Goal: Task Accomplishment & Management: Use online tool/utility

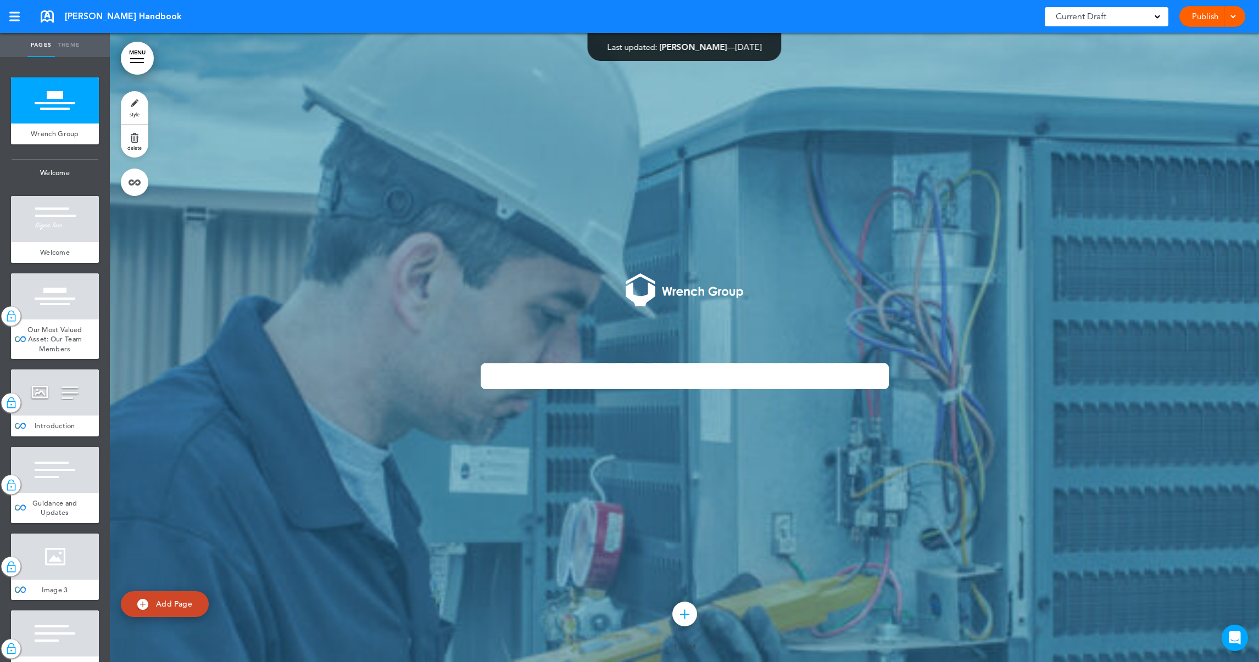
click at [131, 62] on div at bounding box center [137, 62] width 14 height 1
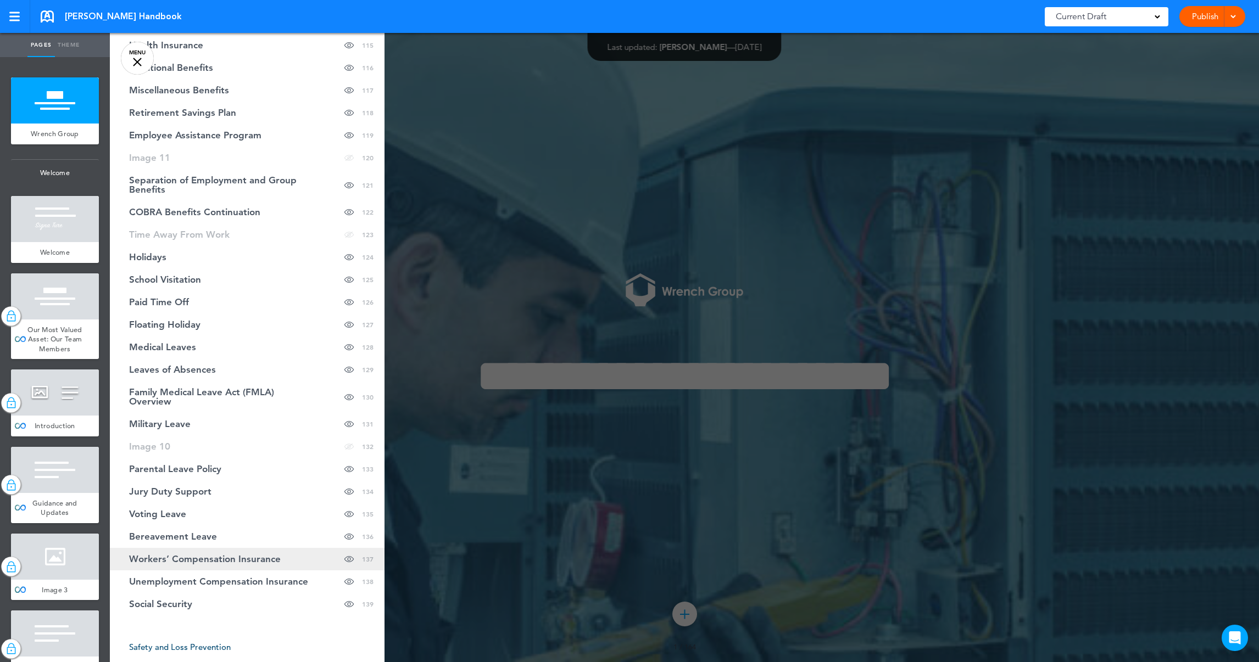
scroll to position [3130, 0]
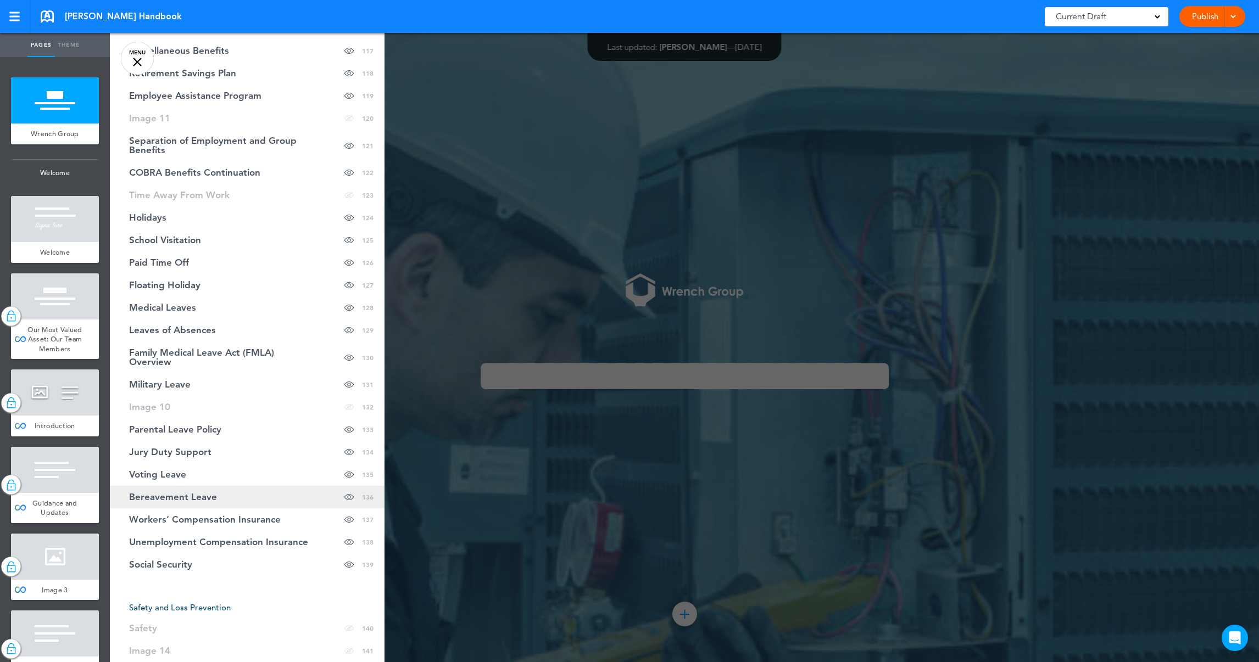
click at [203, 493] on span "Bereavement Leave" at bounding box center [173, 497] width 88 height 9
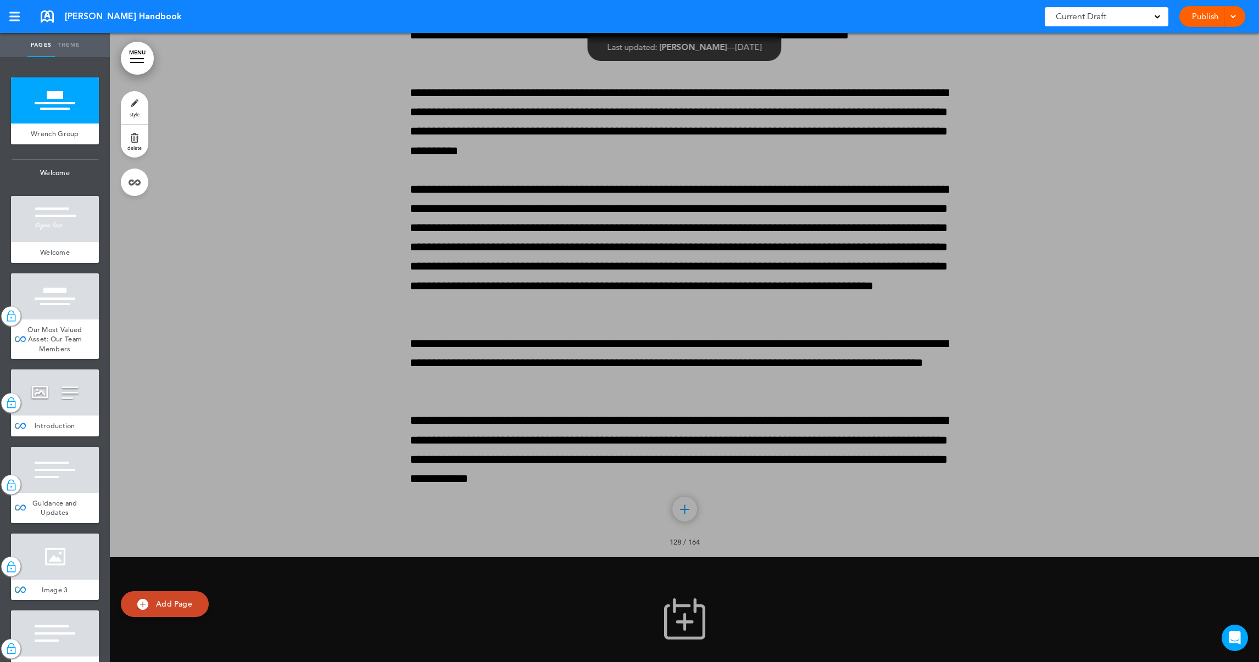
scroll to position [105217, 0]
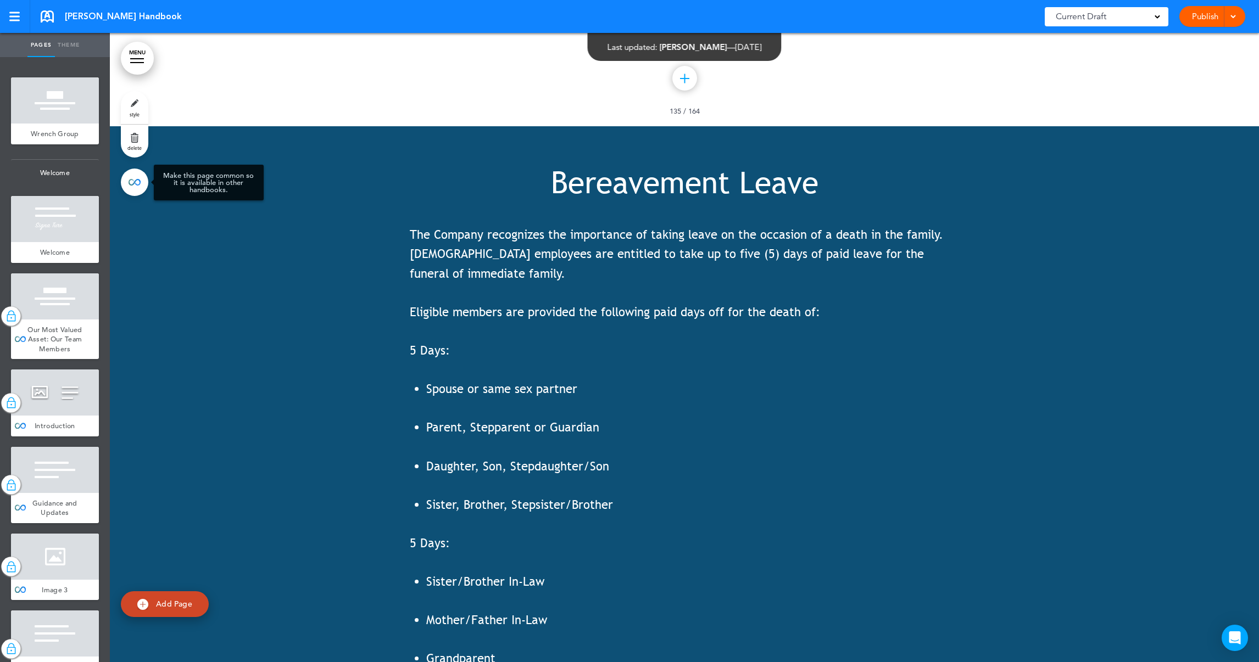
click at [138, 186] on link at bounding box center [134, 182] width 27 height 27
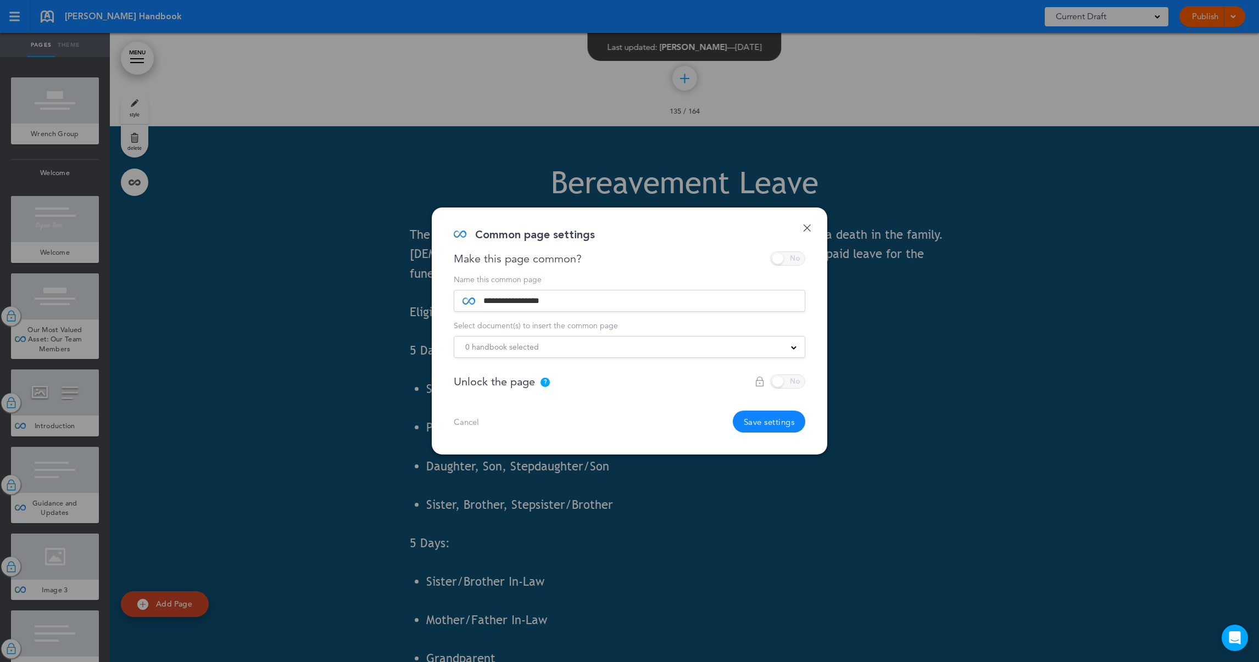
click at [800, 261] on div "Make this page common?" at bounding box center [630, 259] width 352 height 14
click at [796, 383] on div at bounding box center [780, 382] width 51 height 14
drag, startPoint x: 490, startPoint y: 310, endPoint x: 493, endPoint y: 305, distance: 6.4
click at [491, 309] on input "**********" at bounding box center [635, 301] width 321 height 21
click at [795, 257] on div "Make this page common?" at bounding box center [630, 259] width 352 height 14
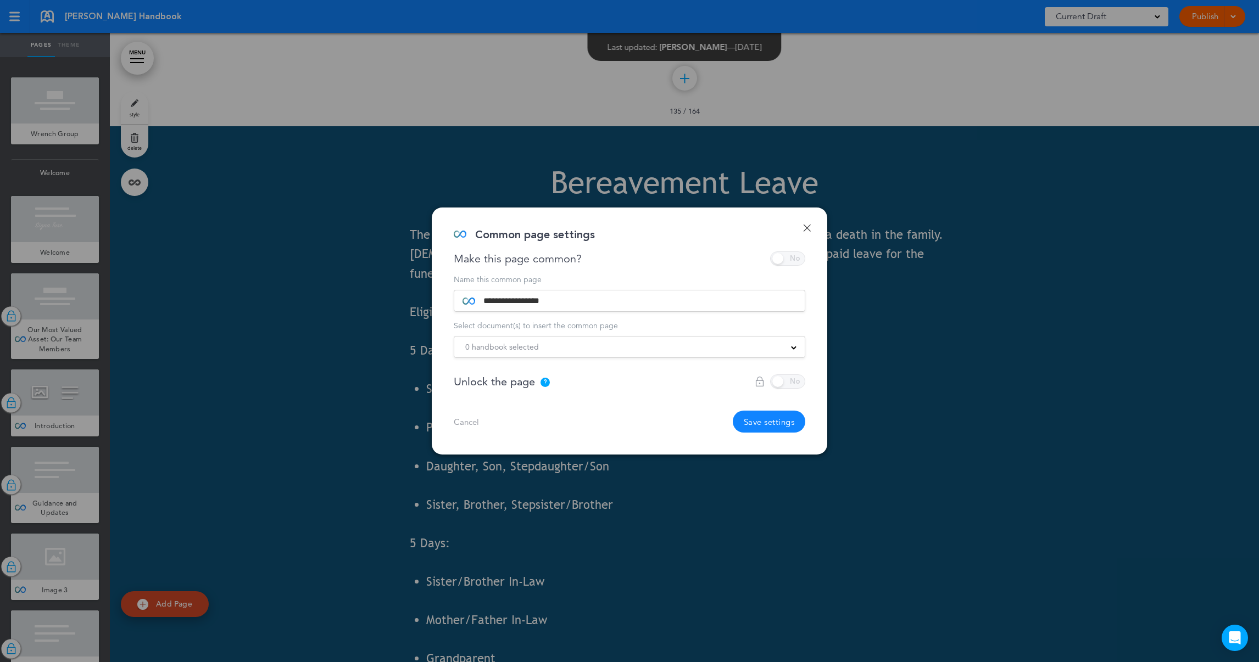
click at [799, 255] on div "Make this page common?" at bounding box center [630, 259] width 352 height 14
drag, startPoint x: 799, startPoint y: 255, endPoint x: 931, endPoint y: 212, distance: 138.8
click at [931, 212] on div at bounding box center [629, 331] width 1259 height 662
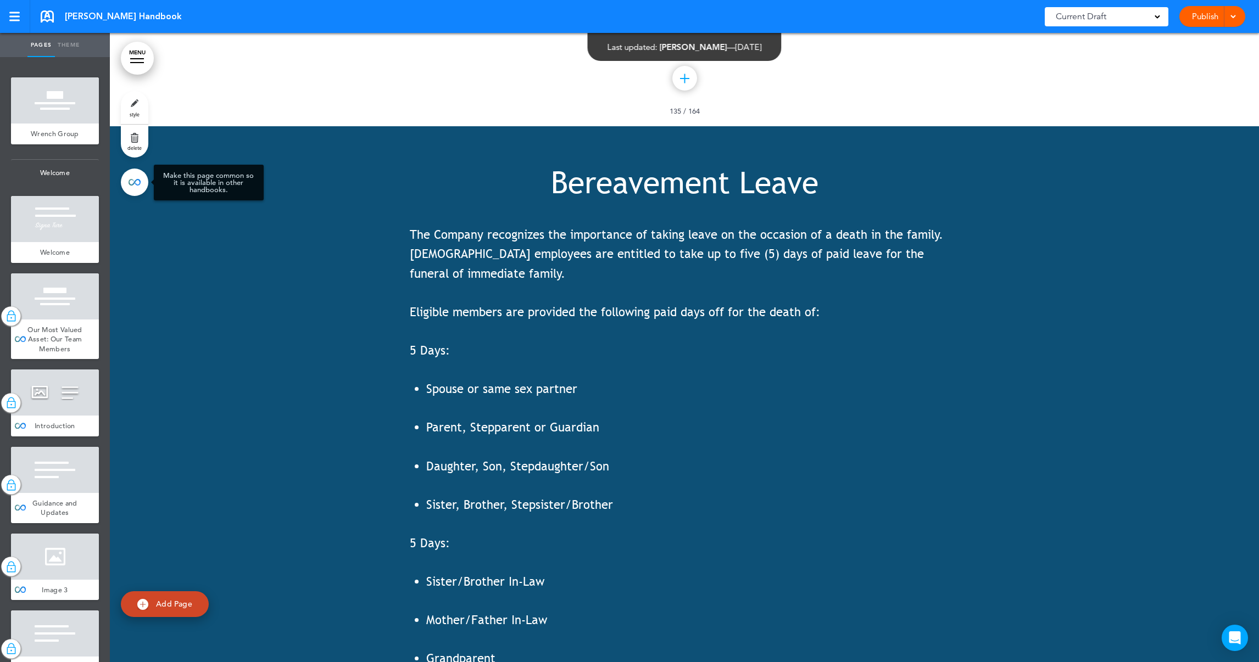
click at [131, 183] on link at bounding box center [134, 182] width 27 height 27
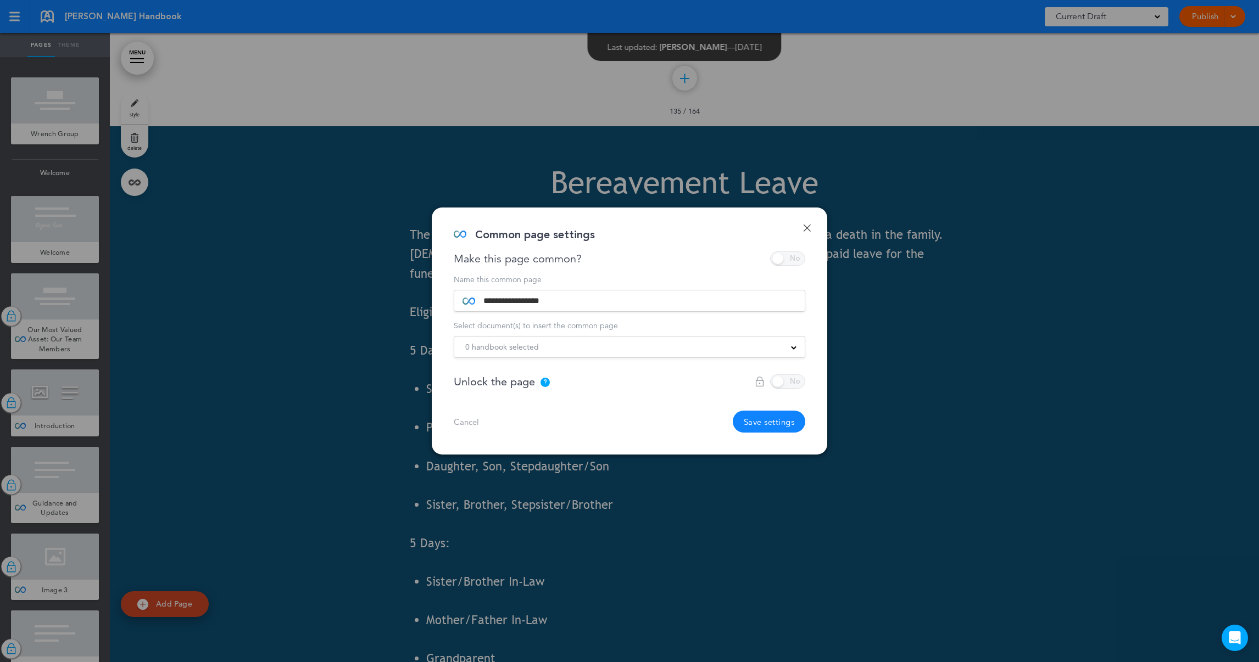
click at [795, 255] on div "Make this page common?" at bounding box center [630, 259] width 352 height 14
click at [802, 382] on div at bounding box center [780, 382] width 51 height 14
drag, startPoint x: 293, startPoint y: 413, endPoint x: 296, endPoint y: 419, distance: 6.9
click at [292, 414] on div at bounding box center [629, 331] width 1259 height 662
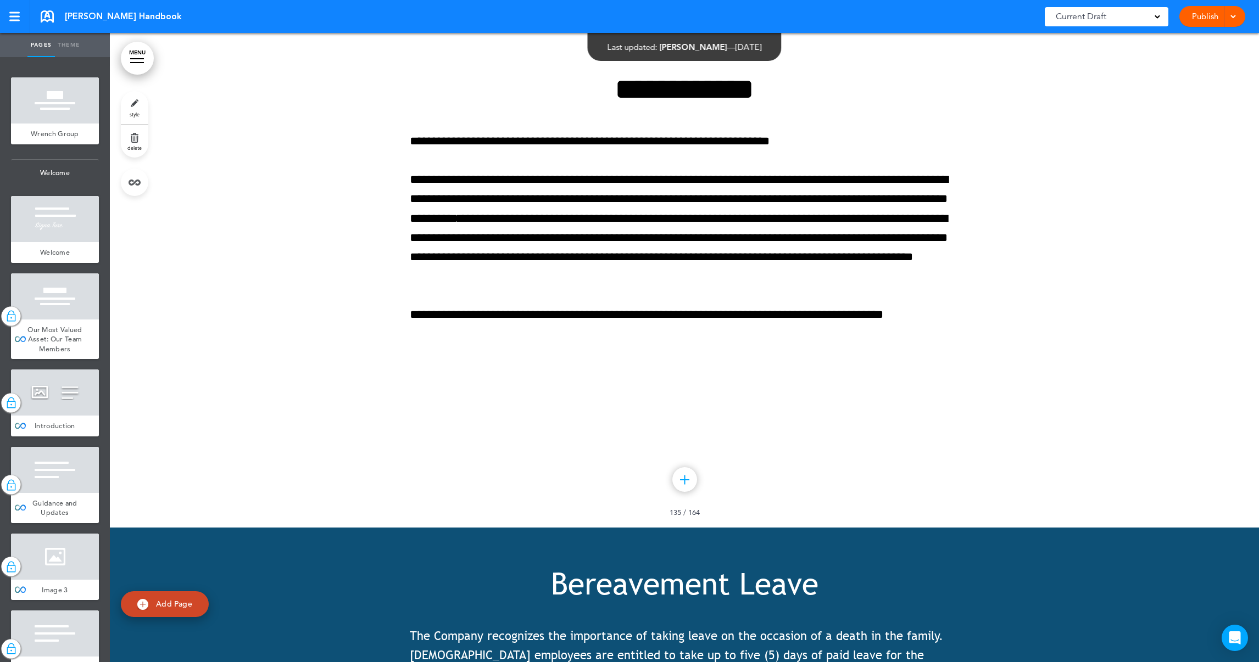
scroll to position [104805, 0]
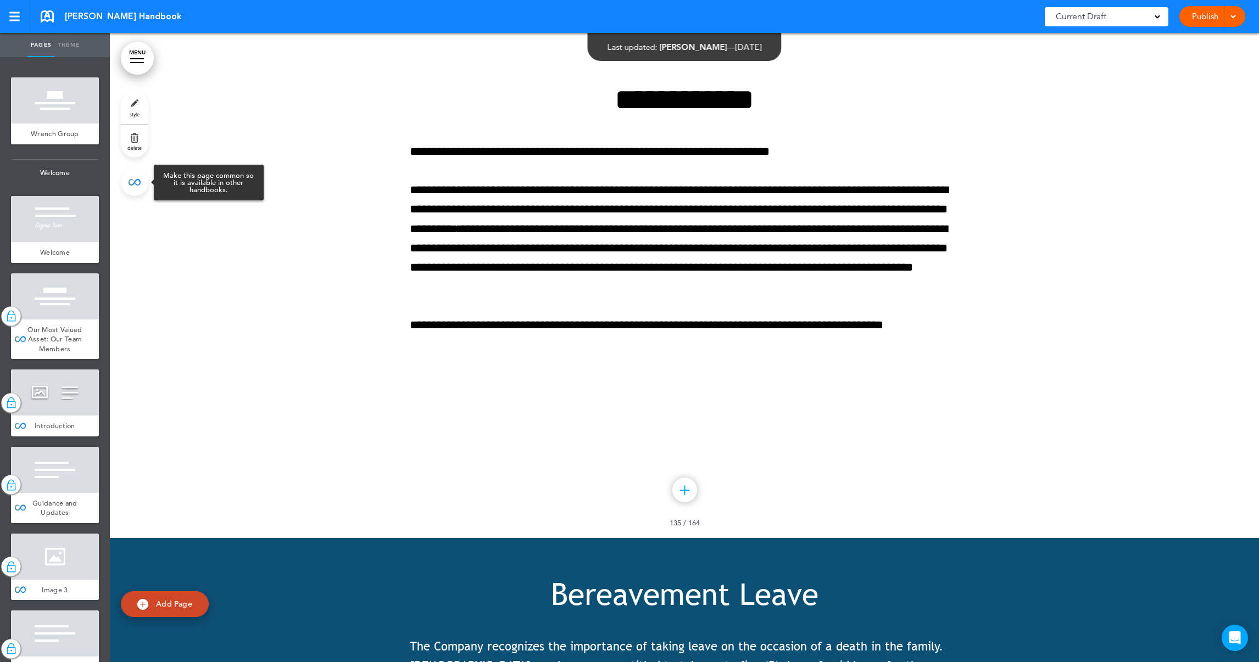
click at [135, 186] on link at bounding box center [134, 182] width 27 height 27
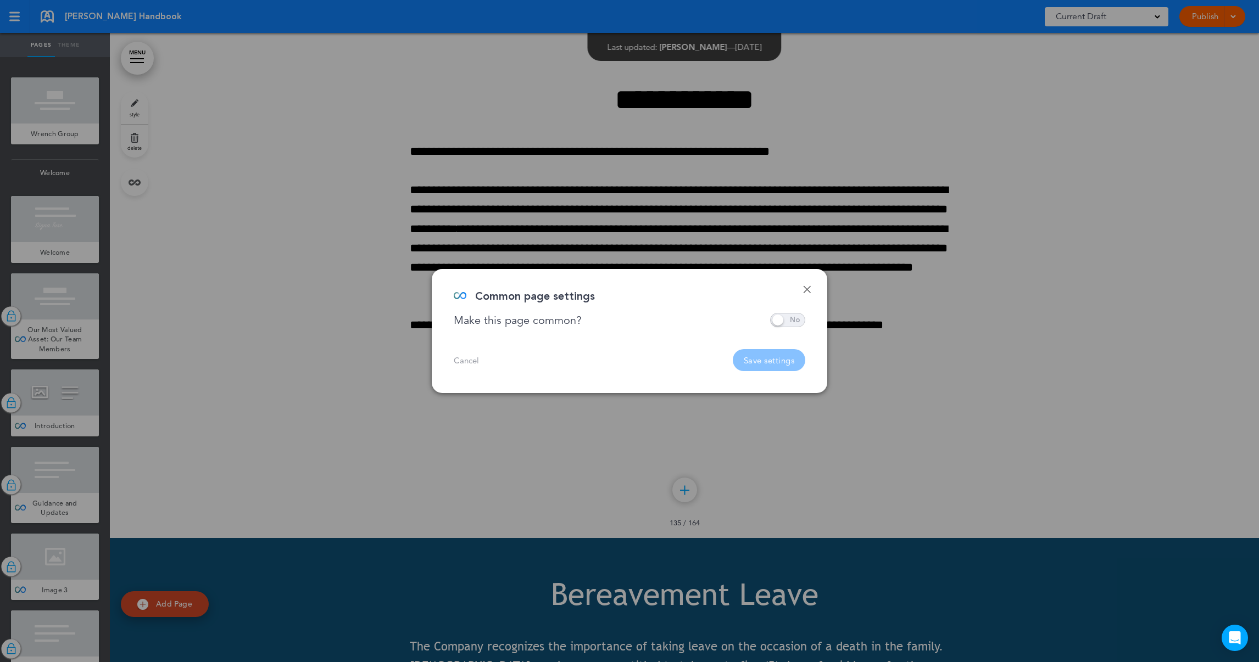
click at [773, 317] on span at bounding box center [787, 320] width 35 height 14
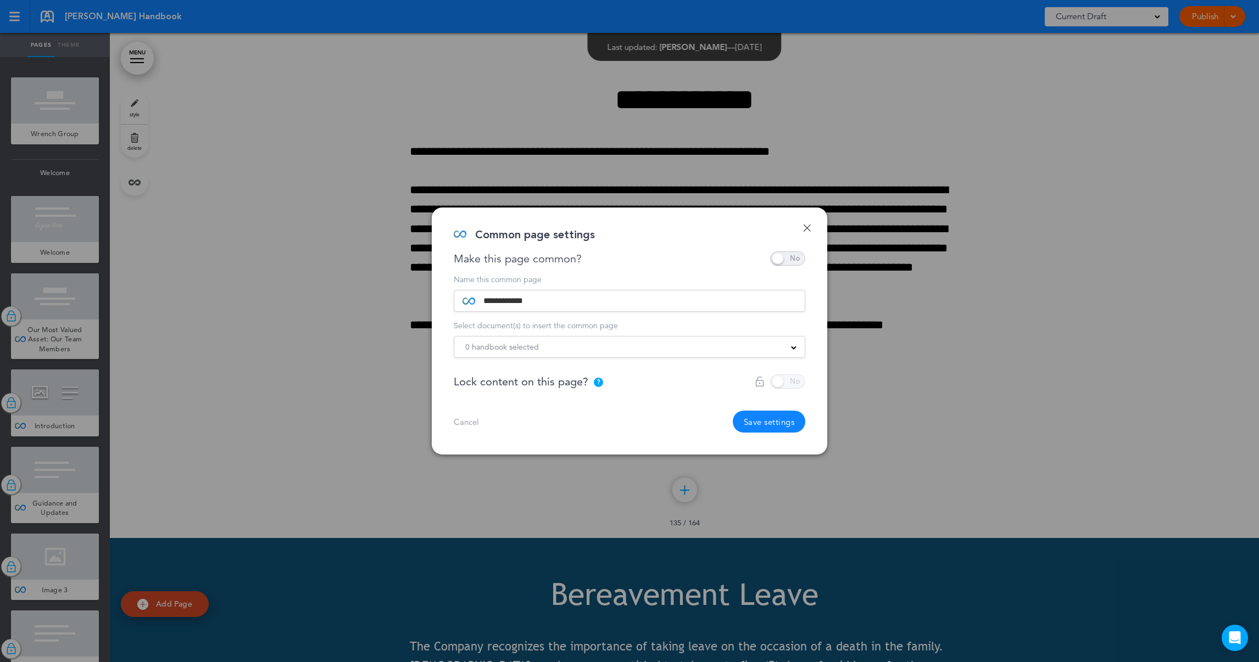
click at [773, 383] on div at bounding box center [780, 382] width 51 height 14
click at [561, 375] on div "Lock content on this page? ? Locking the page will prevent any edits from being…" at bounding box center [630, 382] width 352 height 14
click at [777, 385] on div at bounding box center [780, 382] width 51 height 14
click at [796, 258] on span at bounding box center [787, 259] width 35 height 14
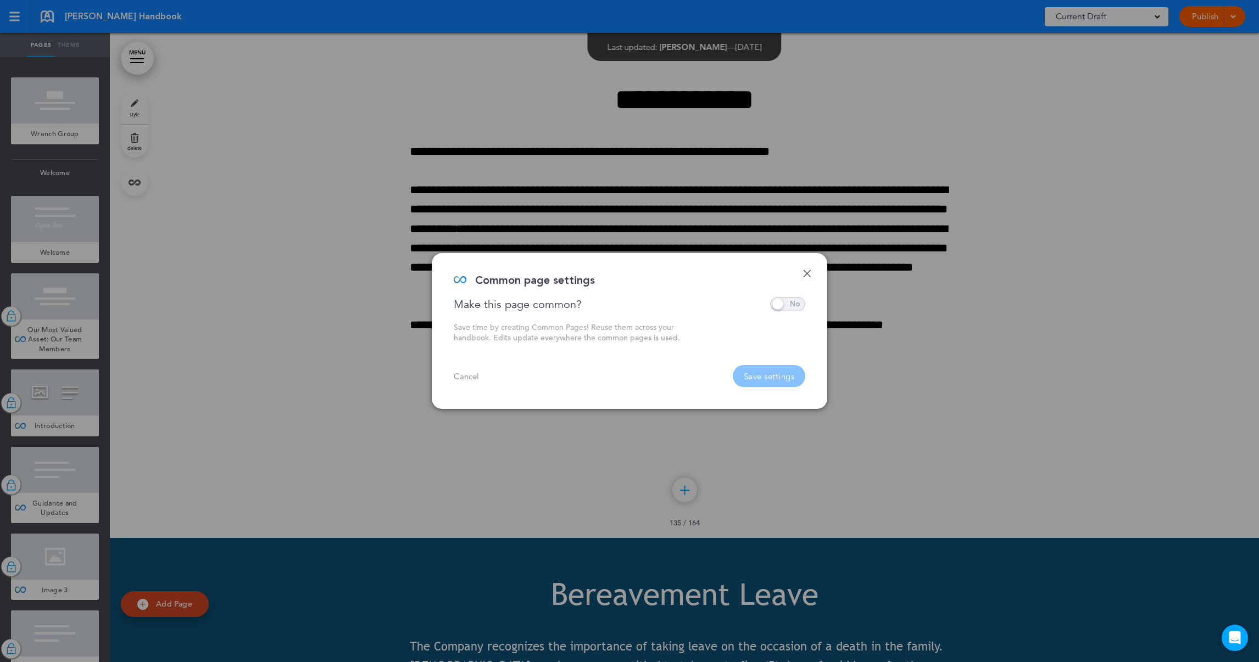
drag, startPoint x: 779, startPoint y: 305, endPoint x: 780, endPoint y: 310, distance: 5.5
click at [779, 305] on span at bounding box center [787, 304] width 35 height 14
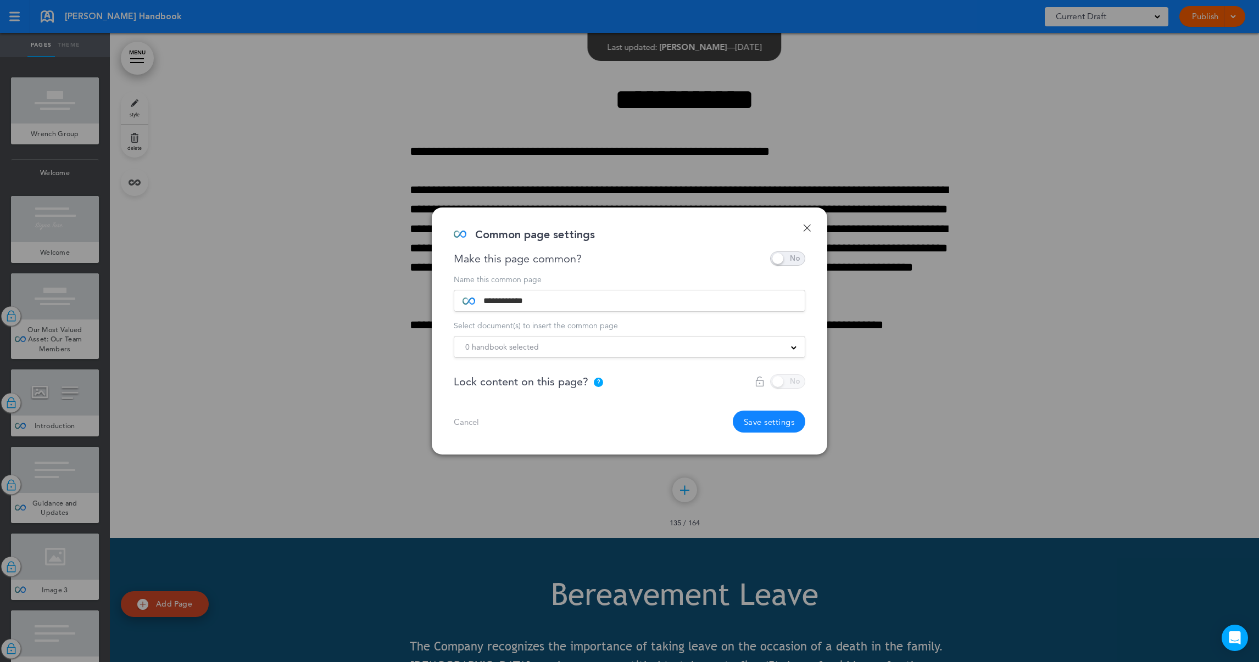
click at [654, 299] on input "**********" at bounding box center [635, 301] width 321 height 21
click at [800, 256] on span at bounding box center [787, 259] width 35 height 14
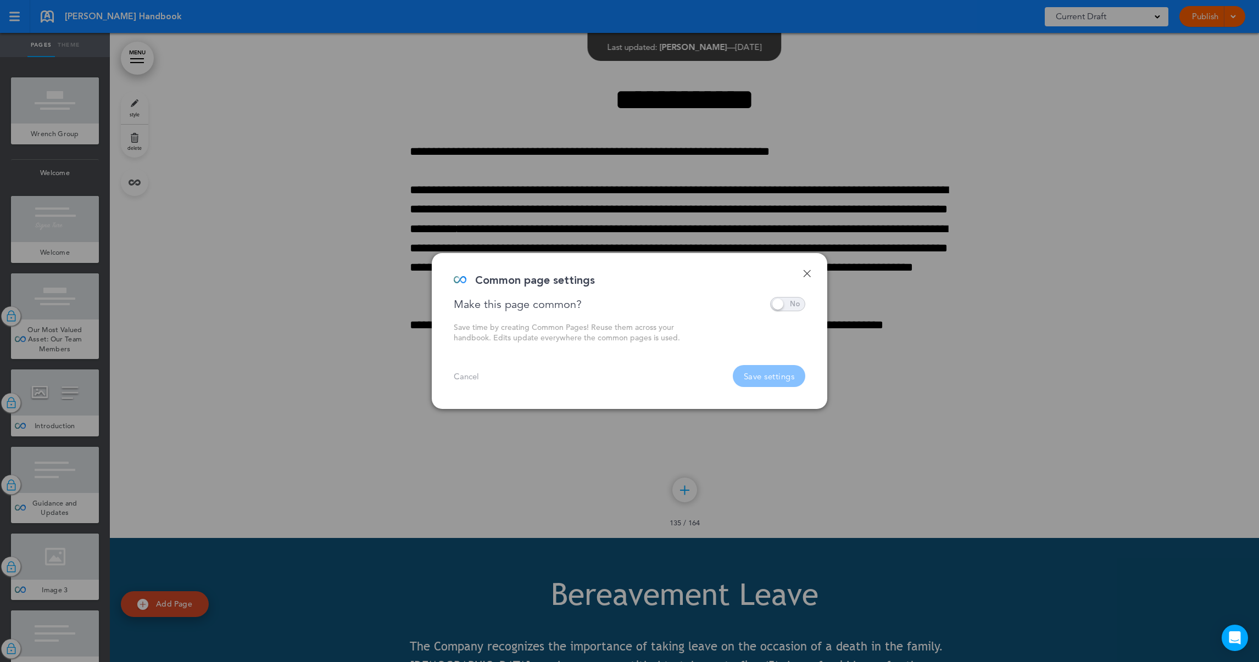
click at [464, 377] on link "Cancel" at bounding box center [466, 376] width 25 height 8
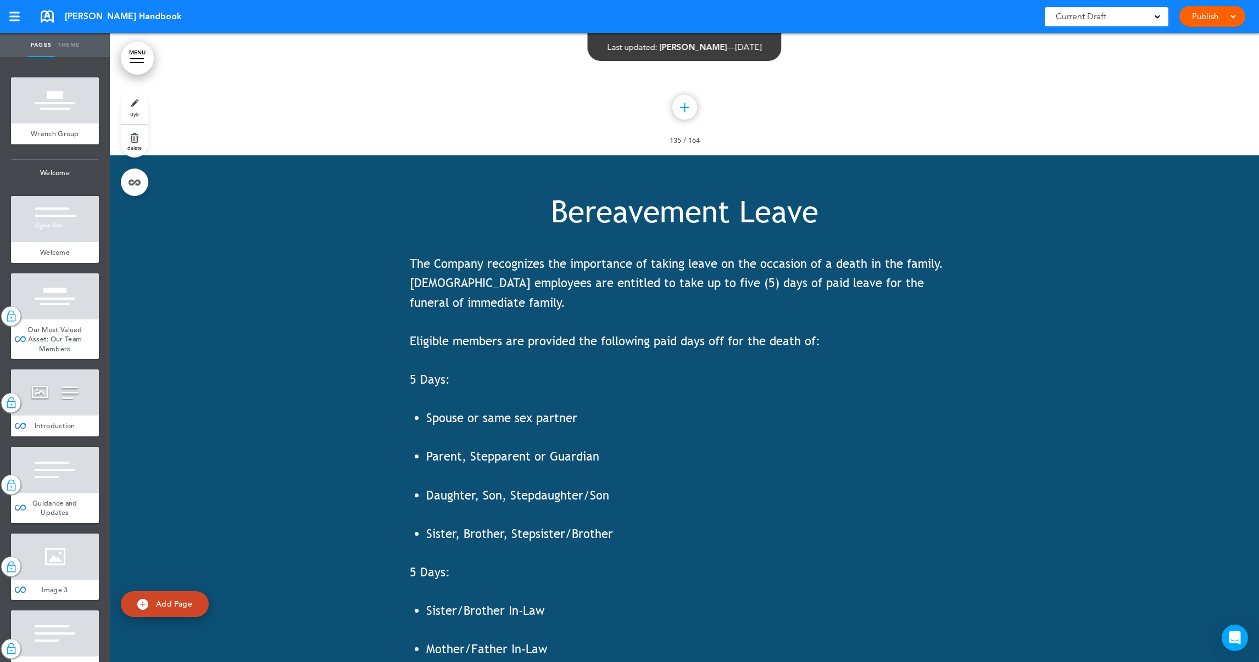
scroll to position [105217, 0]
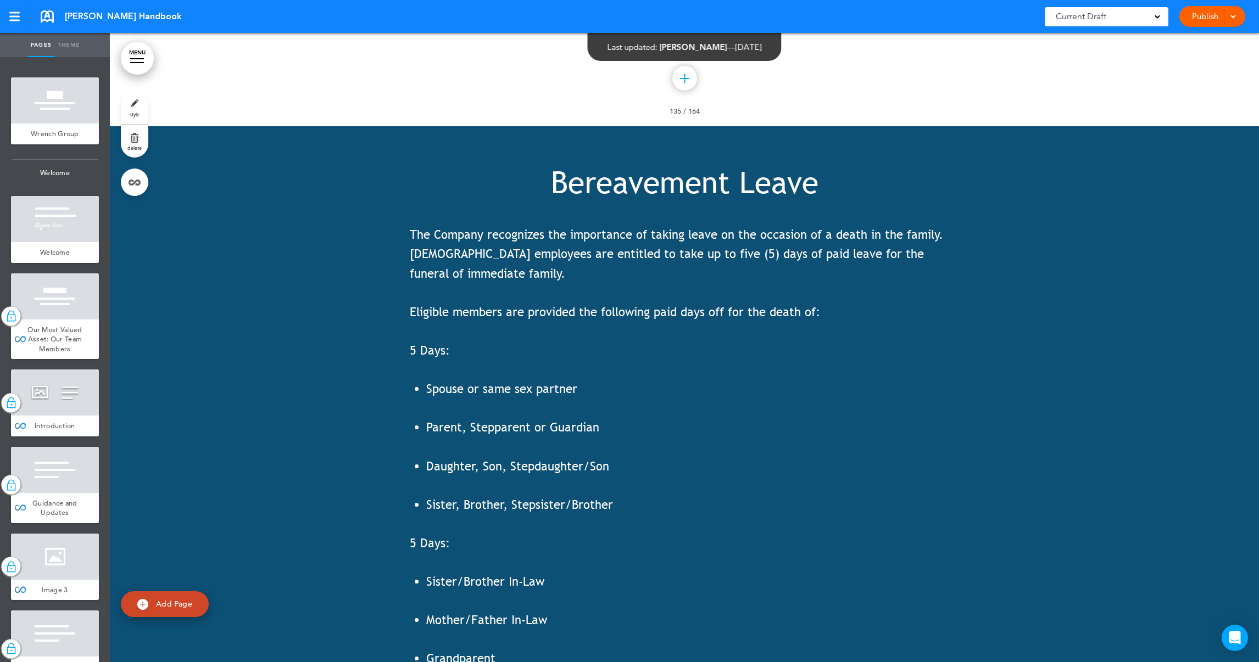
click at [240, 257] on div at bounding box center [684, 576] width 1149 height 900
click at [136, 182] on link at bounding box center [134, 182] width 27 height 27
type input "**********"
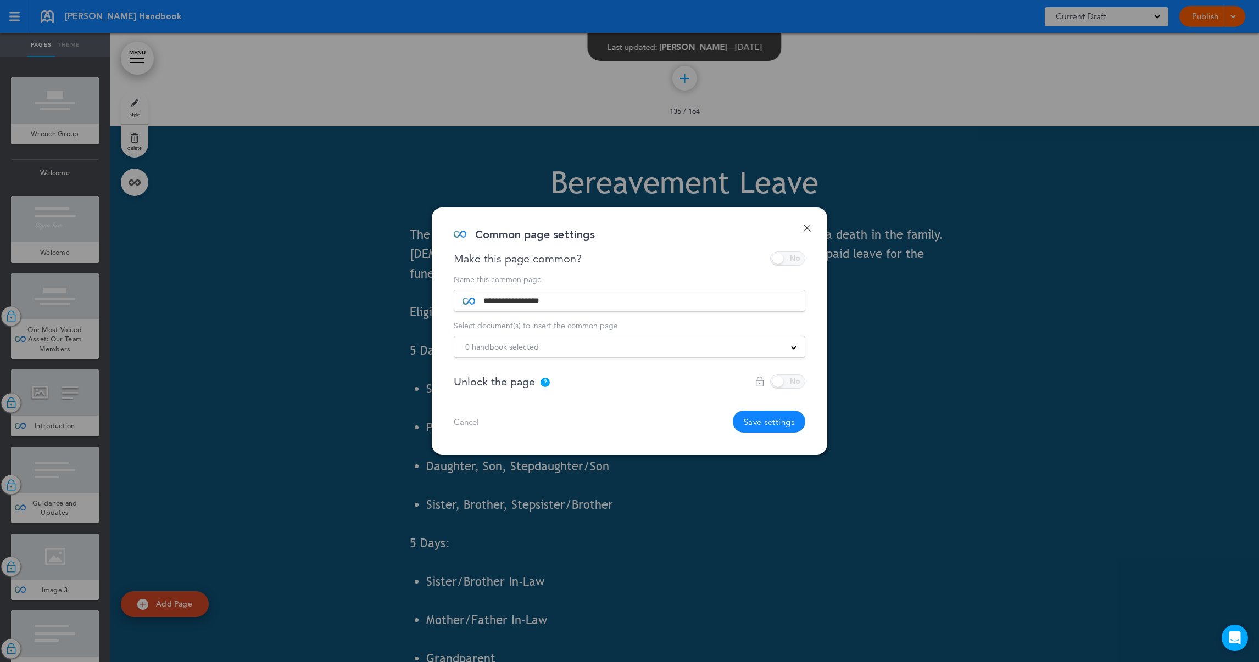
click at [802, 261] on div "Make this page common?" at bounding box center [630, 259] width 352 height 14
click at [800, 259] on div "Make this page common?" at bounding box center [630, 259] width 352 height 14
click at [275, 394] on div at bounding box center [629, 331] width 1259 height 662
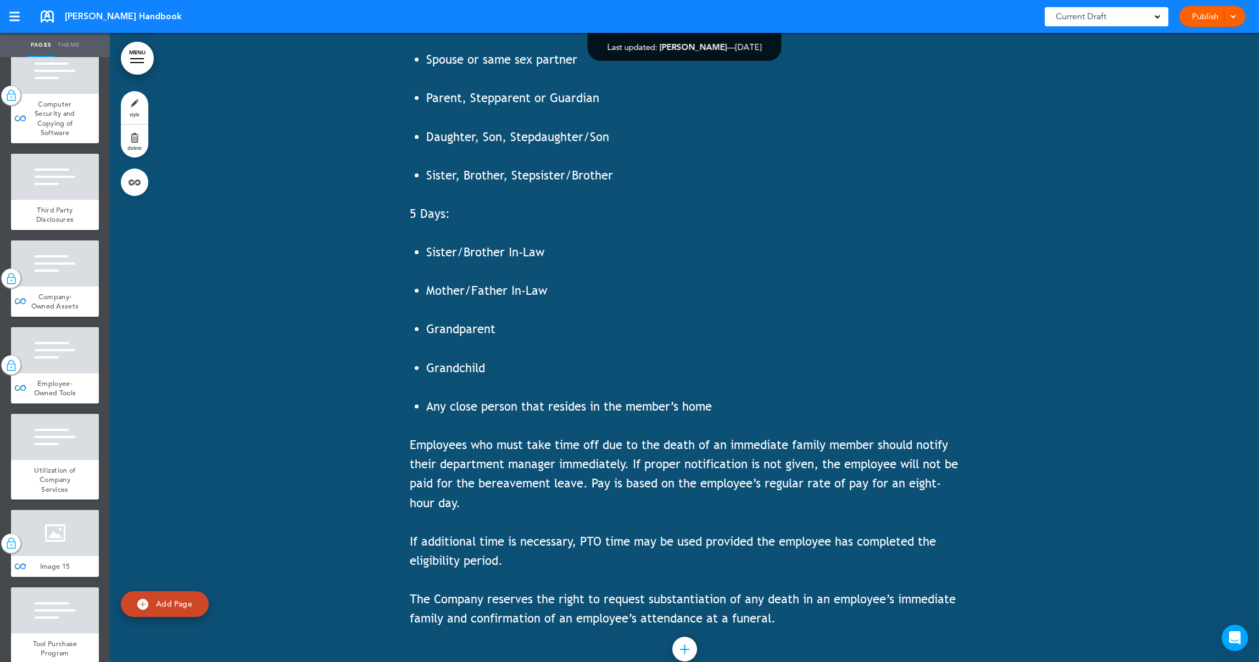
scroll to position [9393, 0]
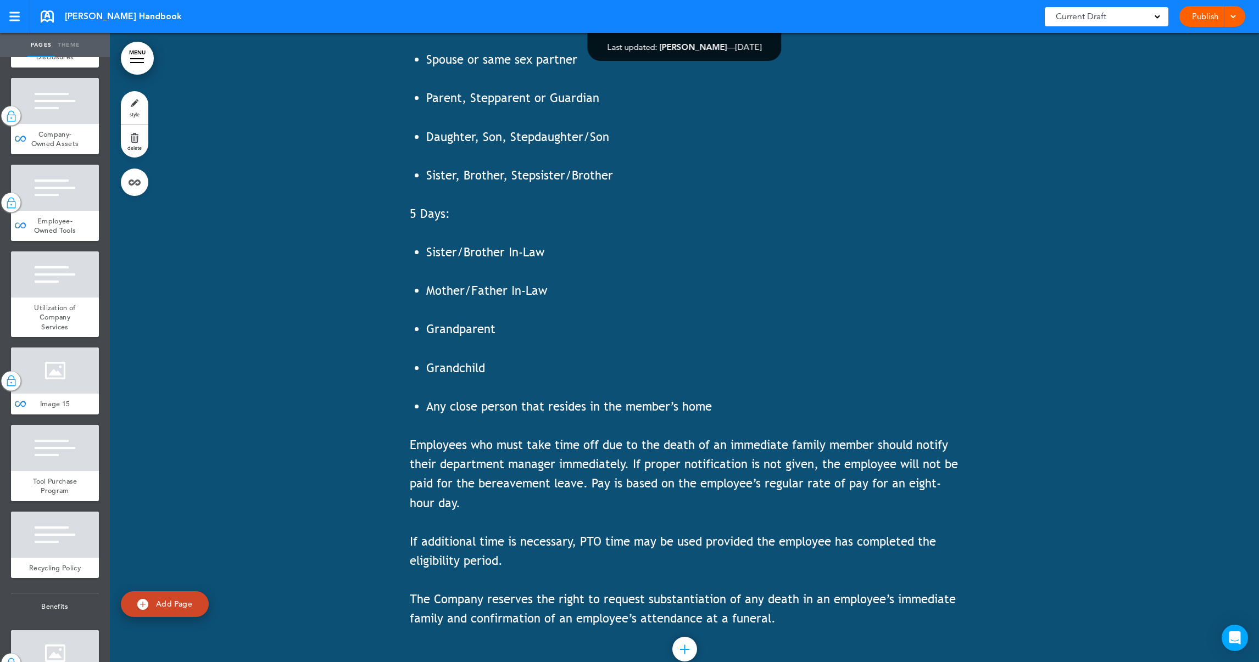
drag, startPoint x: 294, startPoint y: 393, endPoint x: 295, endPoint y: 387, distance: 5.5
click at [293, 390] on div at bounding box center [684, 247] width 1149 height 900
click at [131, 176] on link at bounding box center [134, 182] width 27 height 27
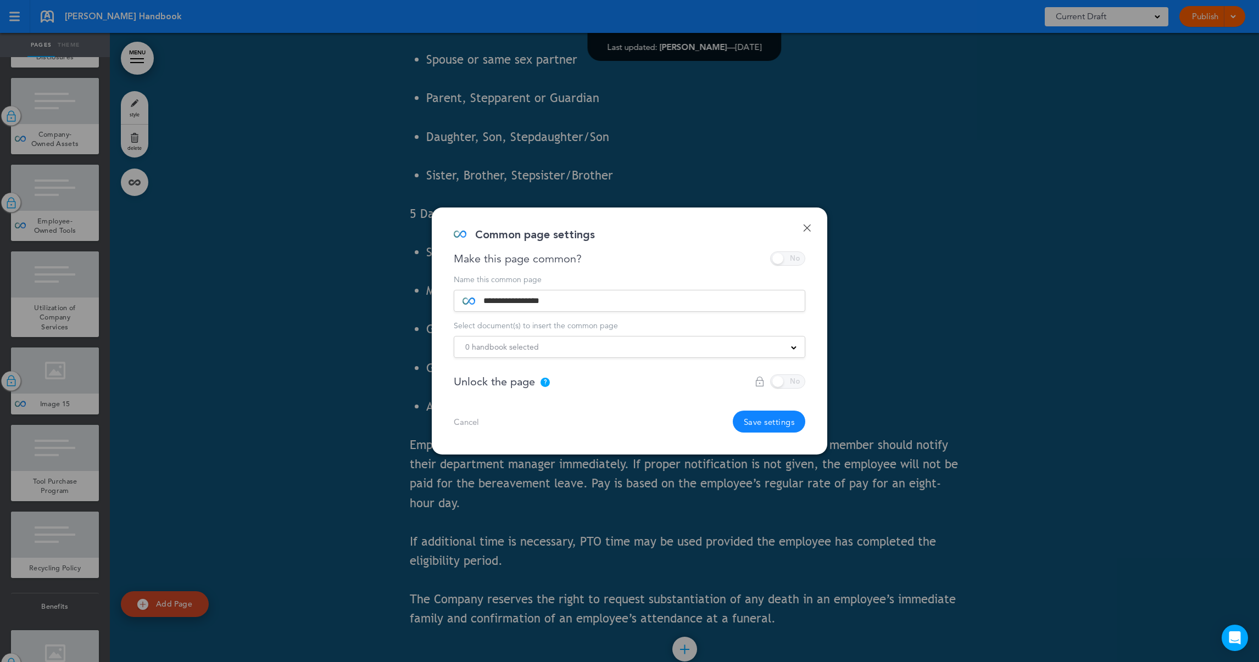
click at [604, 301] on input "**********" at bounding box center [635, 301] width 321 height 21
click at [798, 258] on div "Make this page common?" at bounding box center [630, 259] width 352 height 14
click at [801, 258] on div "Make this page common?" at bounding box center [630, 259] width 352 height 14
drag, startPoint x: 277, startPoint y: 327, endPoint x: 302, endPoint y: 289, distance: 44.8
click at [277, 325] on div at bounding box center [629, 331] width 1259 height 662
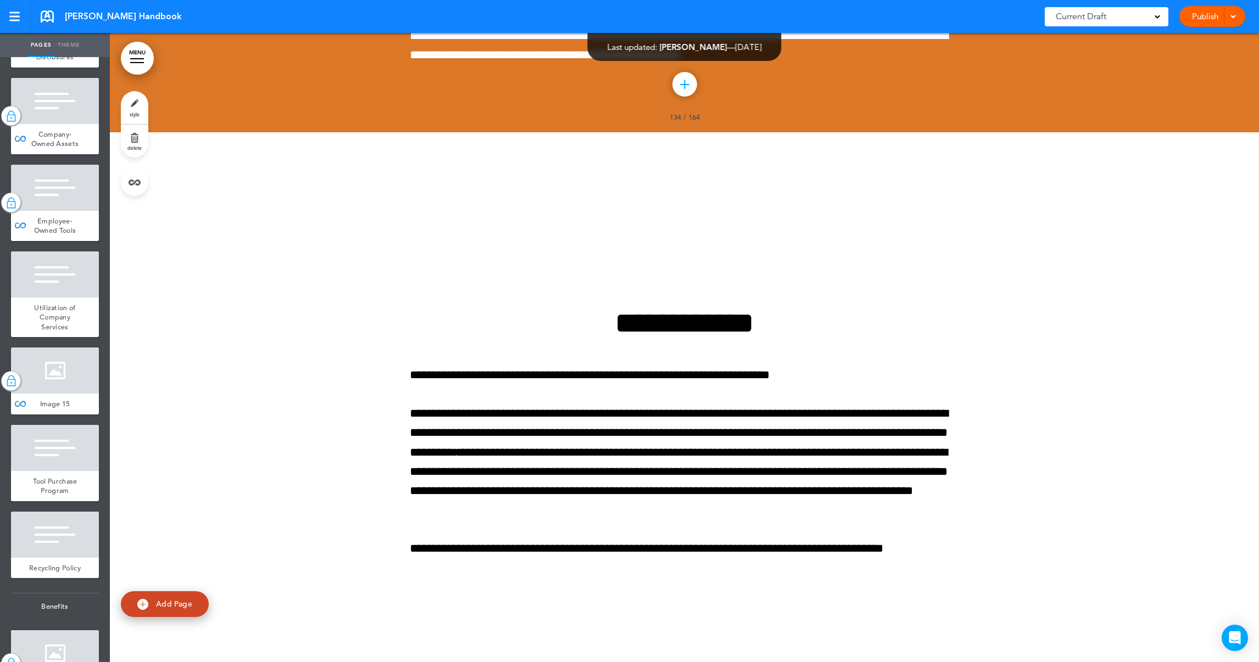
scroll to position [104558, 0]
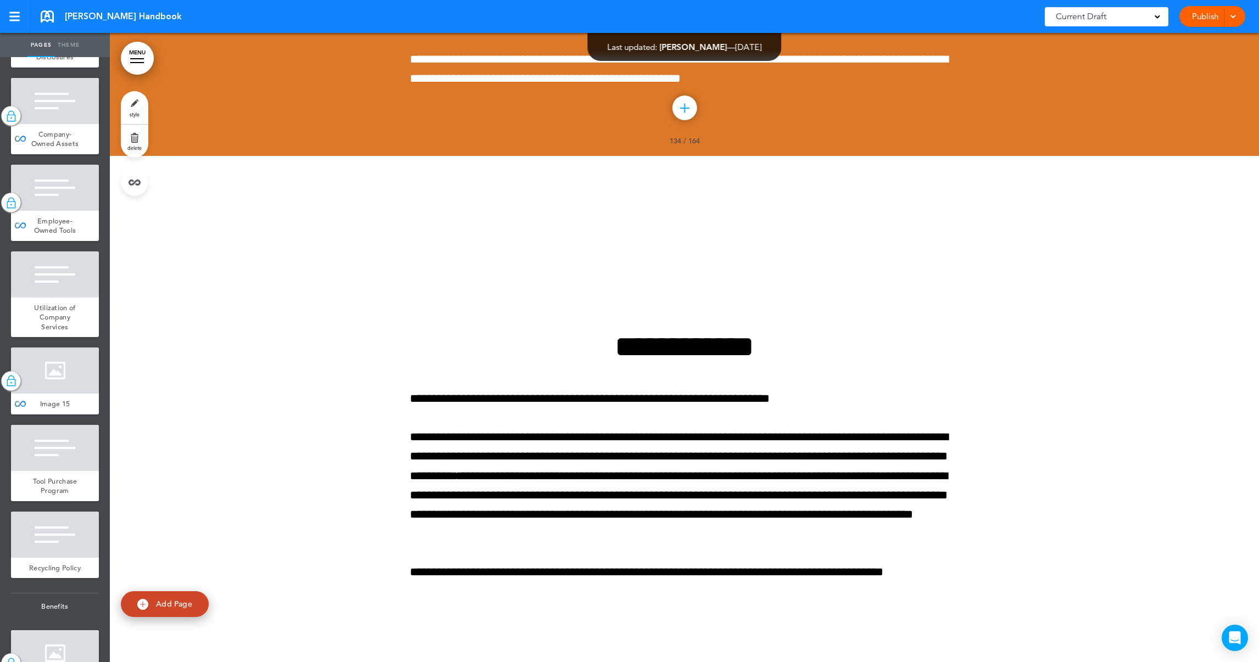
click at [1230, 18] on div at bounding box center [1231, 16] width 11 height 21
click at [1137, 156] on div at bounding box center [684, 470] width 1149 height 629
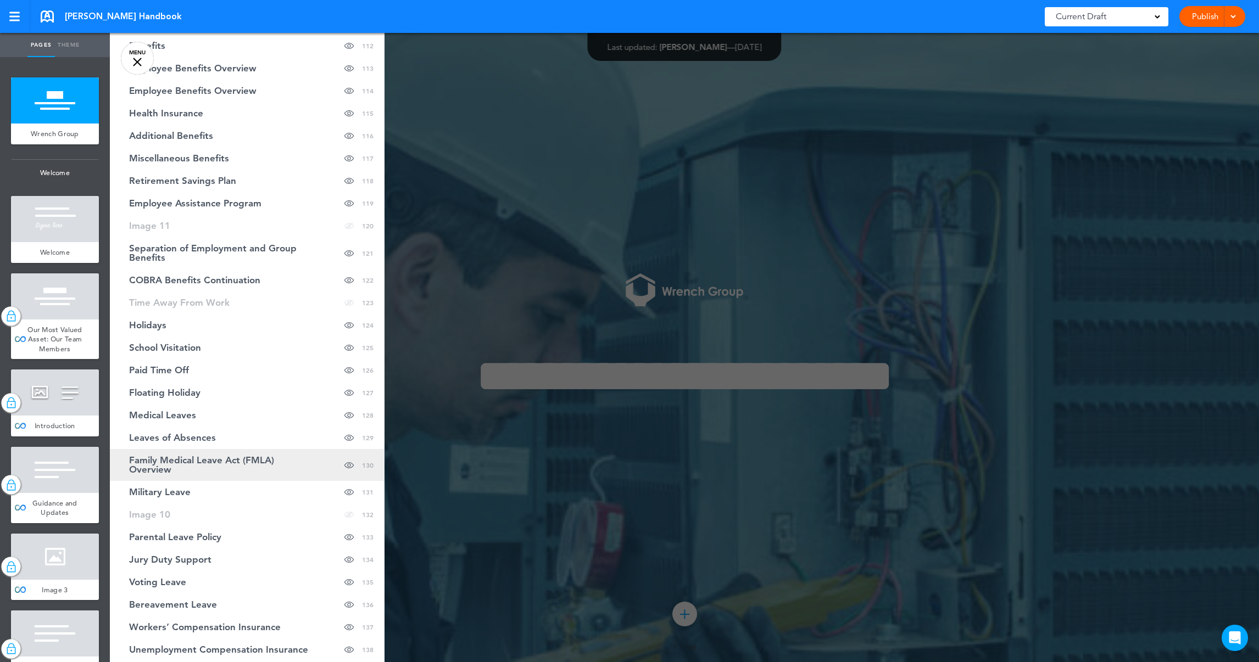
scroll to position [3048, 0]
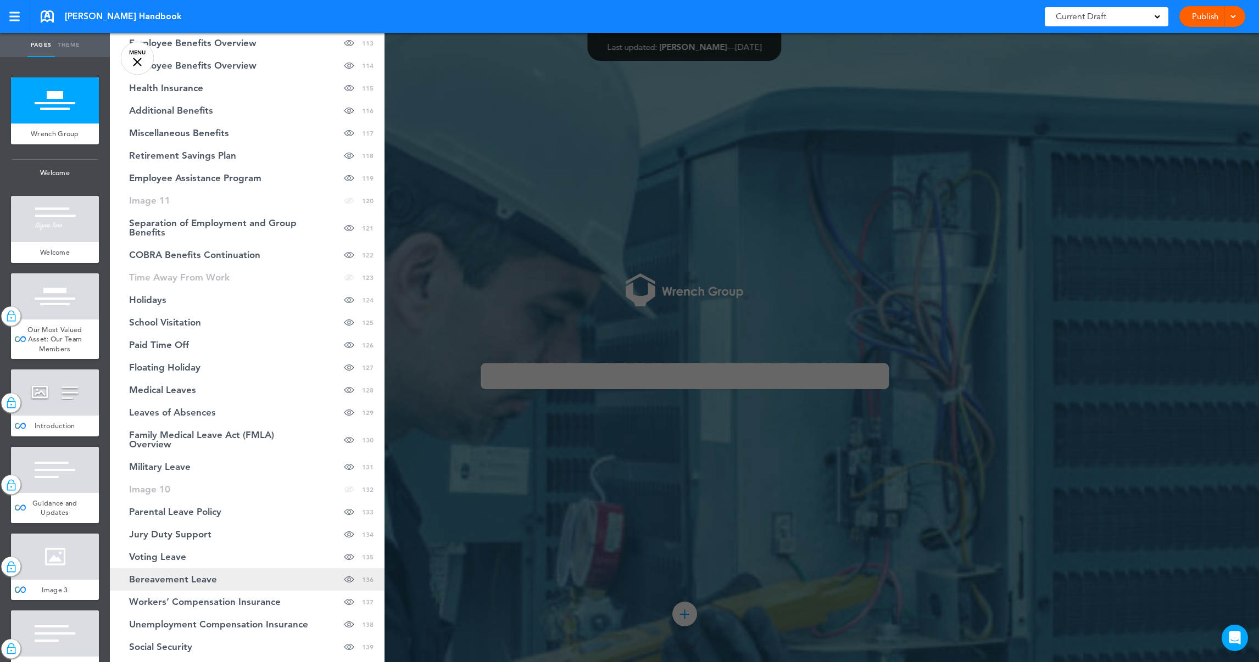
click at [212, 575] on span "Bereavement Leave" at bounding box center [173, 579] width 88 height 9
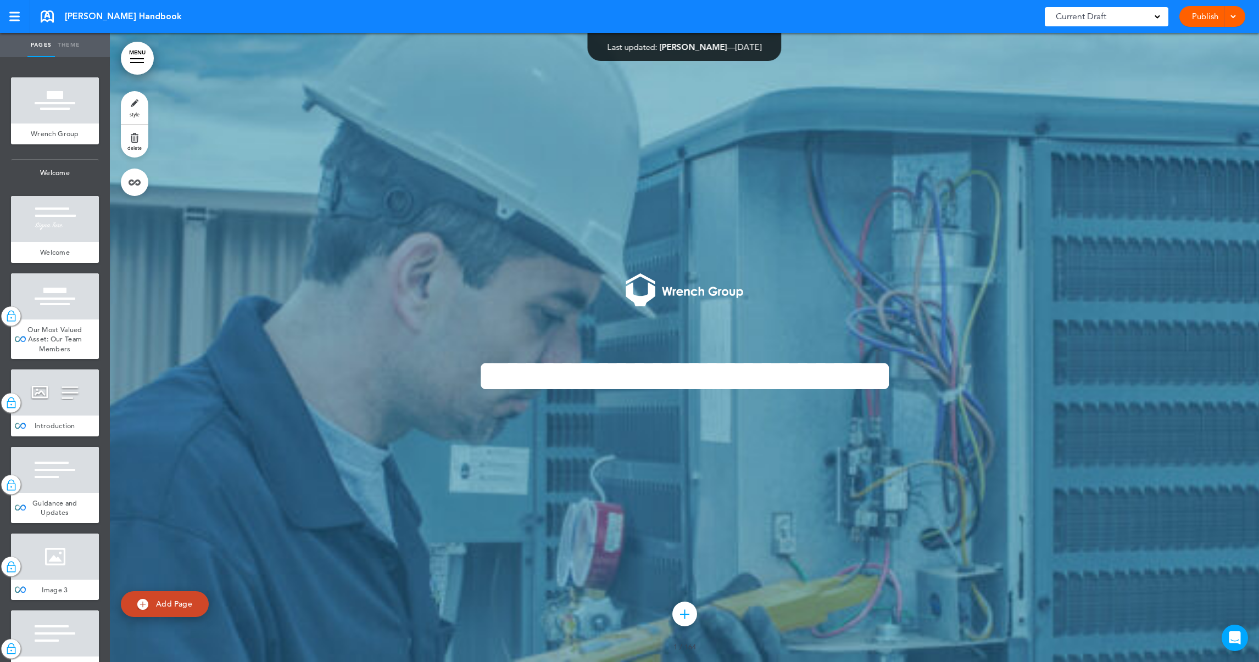
scroll to position [105217, 0]
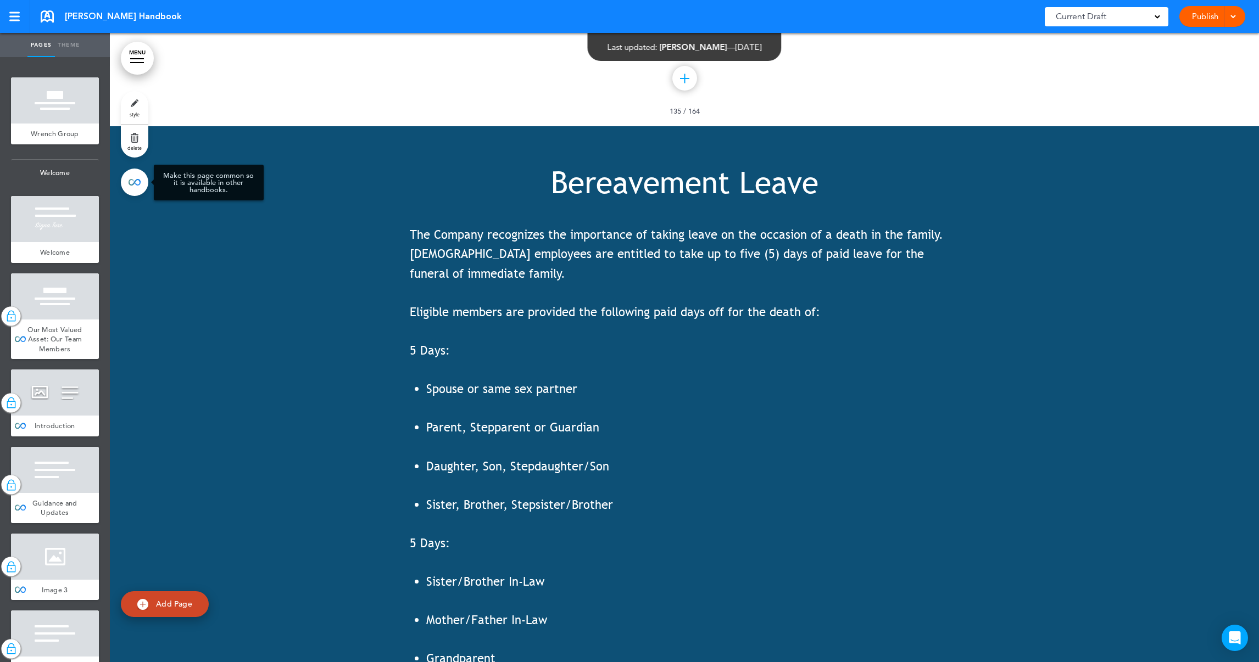
click at [133, 181] on link at bounding box center [134, 182] width 27 height 27
type input "**********"
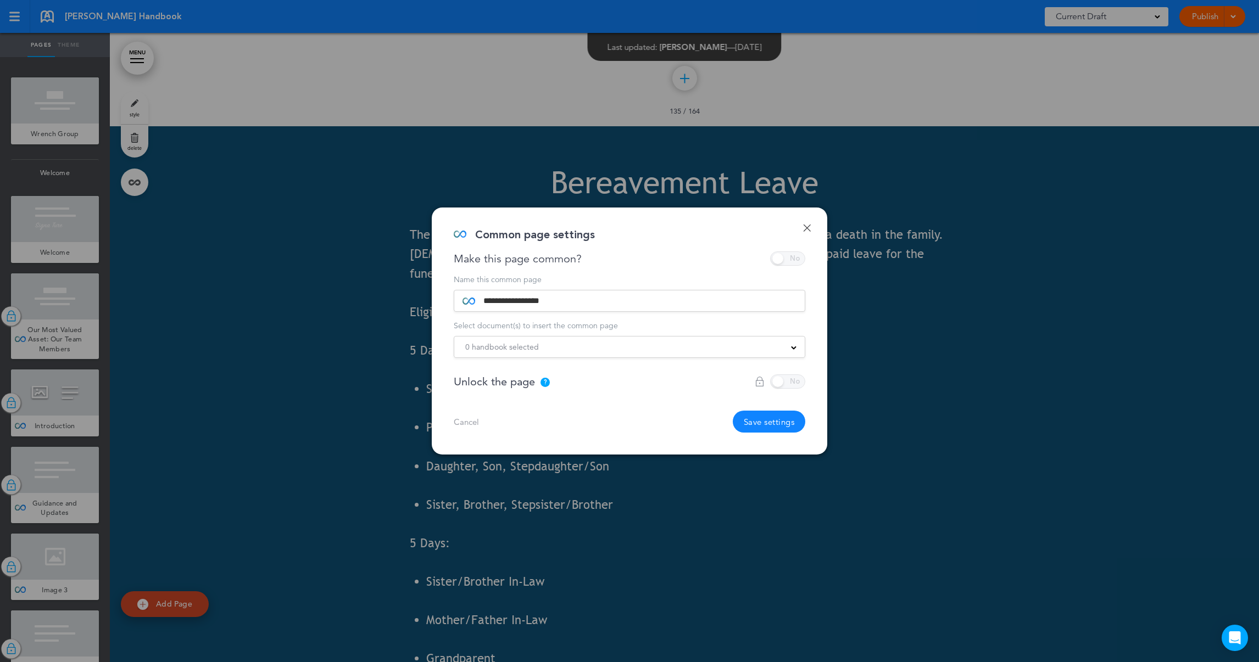
click at [795, 262] on div "Make this page common?" at bounding box center [630, 259] width 352 height 14
click at [803, 385] on div at bounding box center [780, 382] width 51 height 14
click at [467, 424] on link "Cancel" at bounding box center [466, 422] width 25 height 8
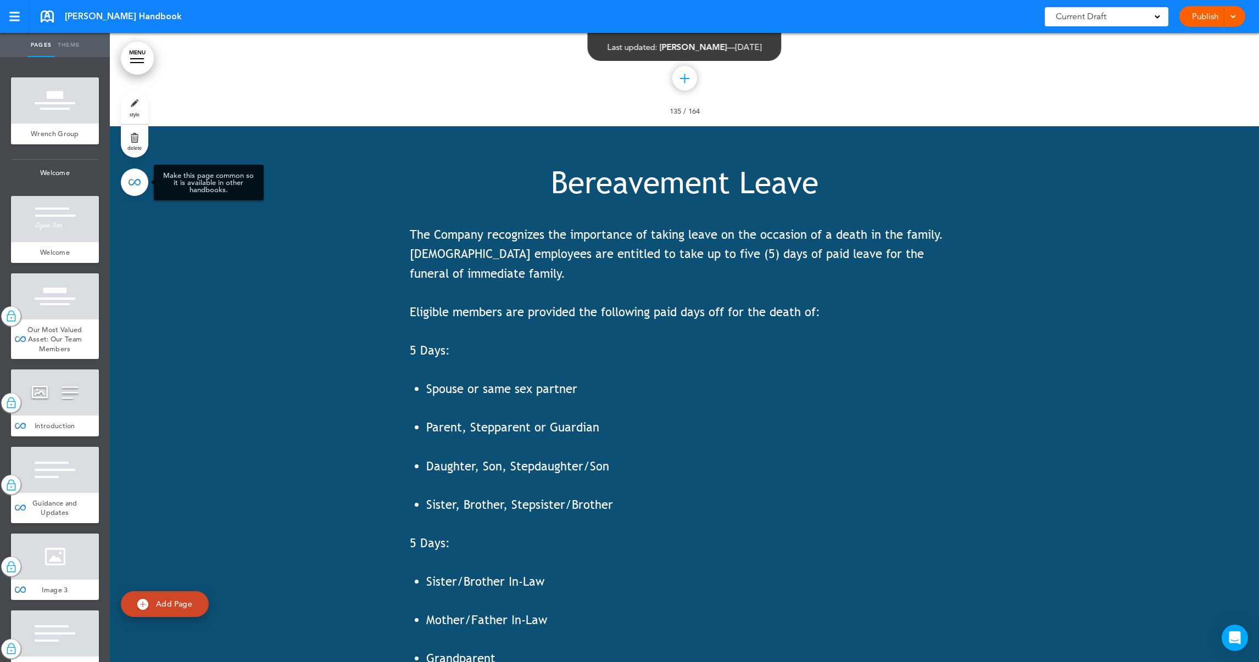
click at [140, 188] on link at bounding box center [134, 182] width 27 height 27
